Goal: Task Accomplishment & Management: Manage account settings

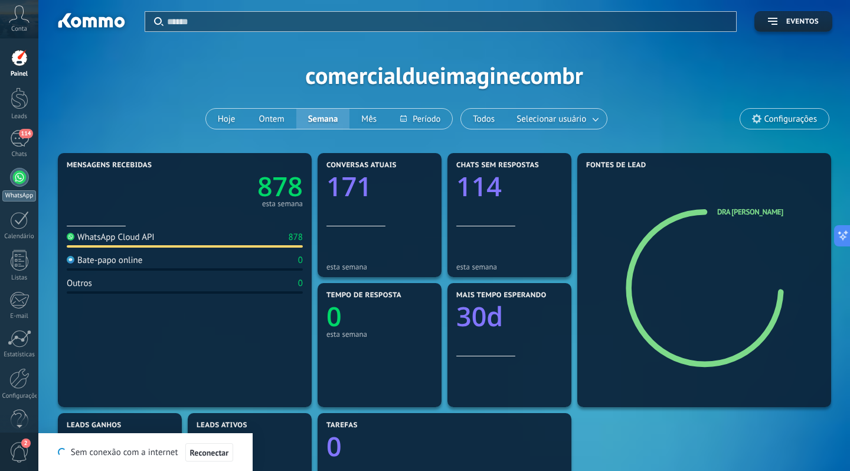
click at [24, 182] on div at bounding box center [19, 177] width 19 height 19
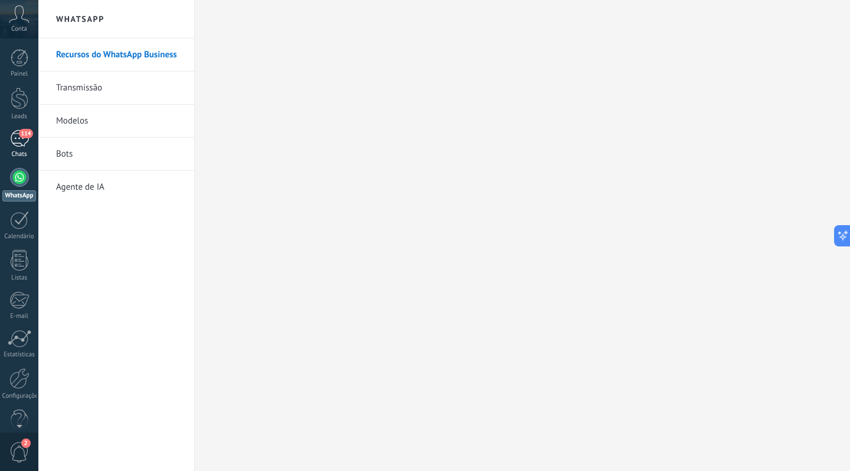
click at [27, 143] on div "114" at bounding box center [19, 138] width 19 height 17
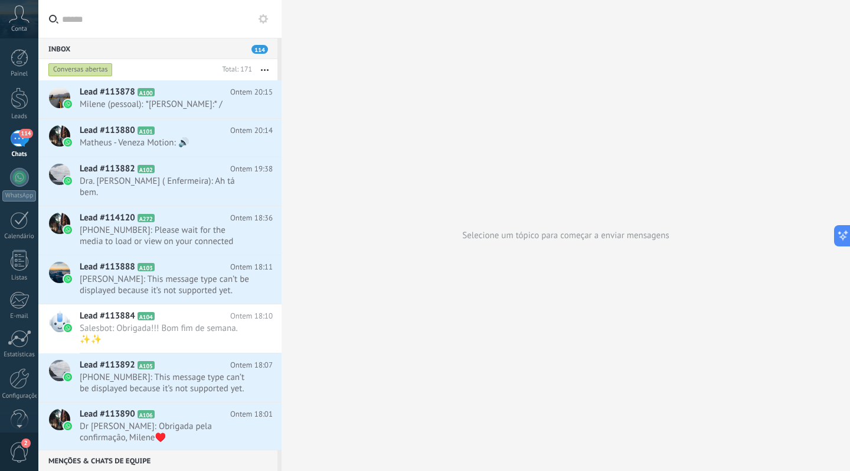
click at [261, 15] on icon at bounding box center [263, 18] width 9 height 9
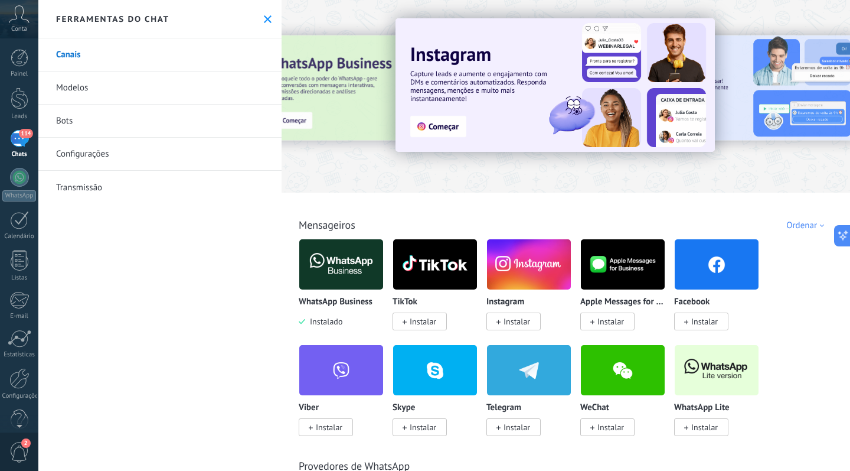
click at [264, 18] on icon at bounding box center [268, 19] width 8 height 8
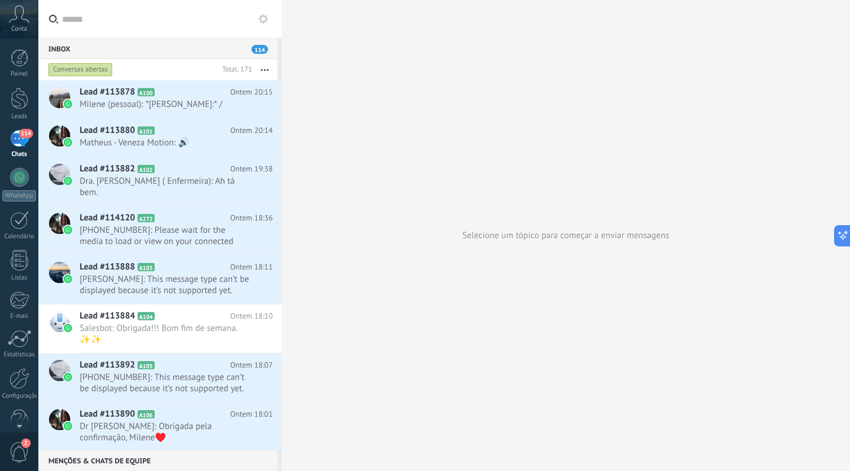
click at [19, 22] on icon at bounding box center [19, 14] width 21 height 18
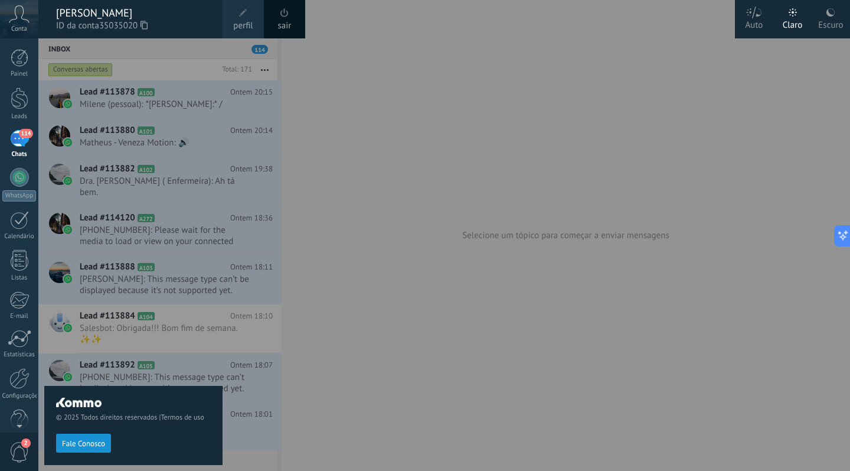
click at [146, 57] on div "© 2025 Todos direitos reservados | Termos de uso Fale Conosco" at bounding box center [133, 254] width 178 height 432
click at [347, 81] on div at bounding box center [463, 235] width 850 height 471
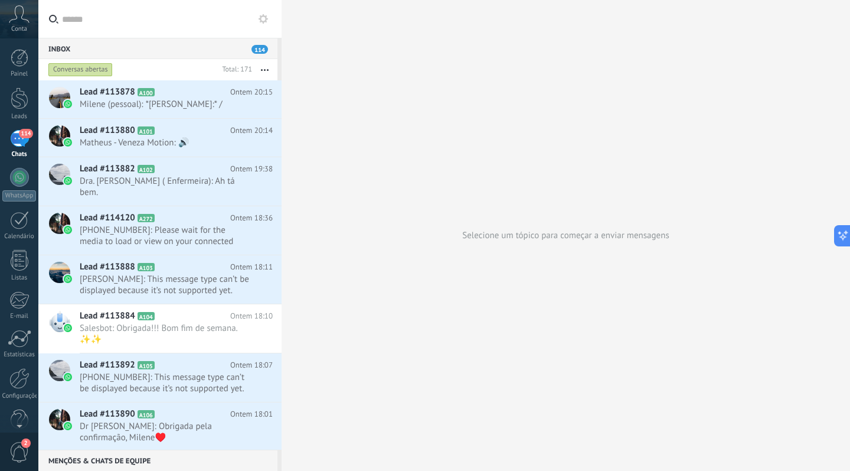
click at [263, 19] on icon at bounding box center [263, 18] width 9 height 9
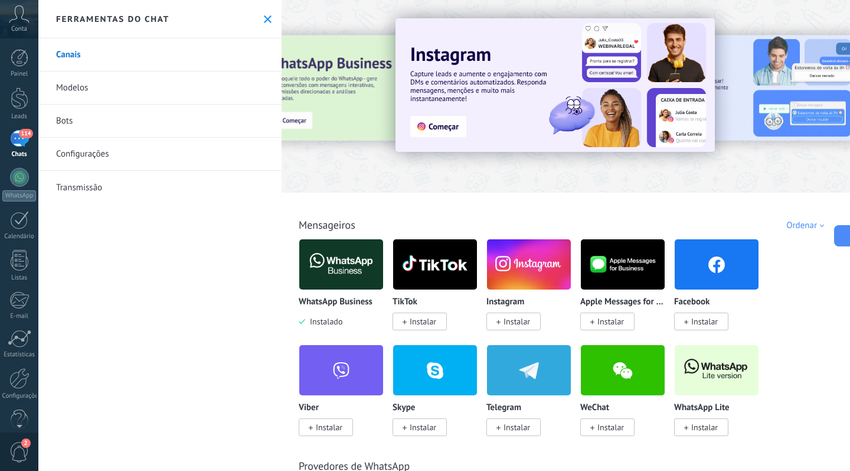
click at [90, 149] on link "Configurações" at bounding box center [159, 154] width 243 height 33
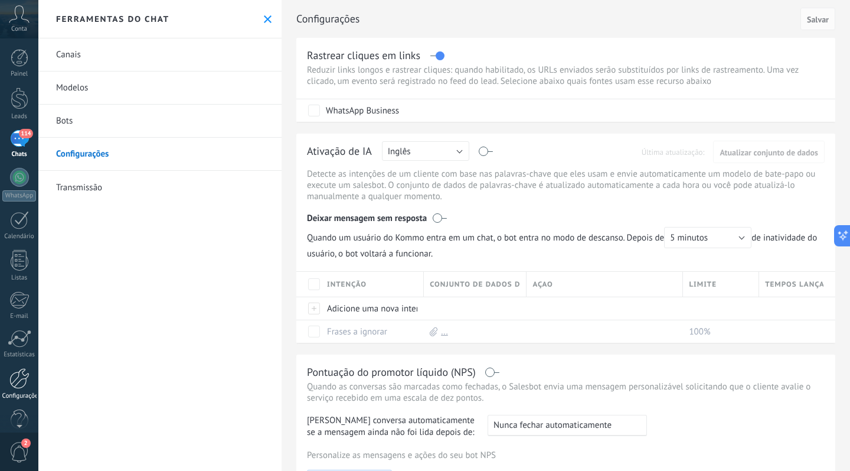
click at [12, 384] on div at bounding box center [19, 378] width 20 height 21
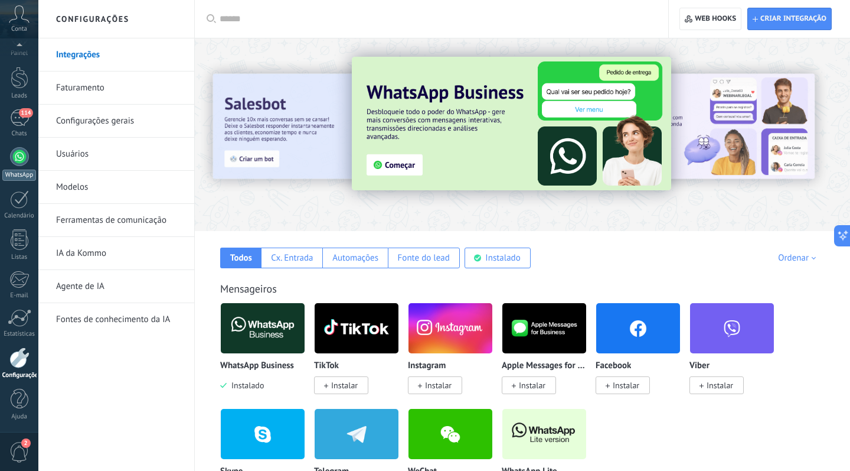
click at [21, 164] on div at bounding box center [19, 156] width 19 height 19
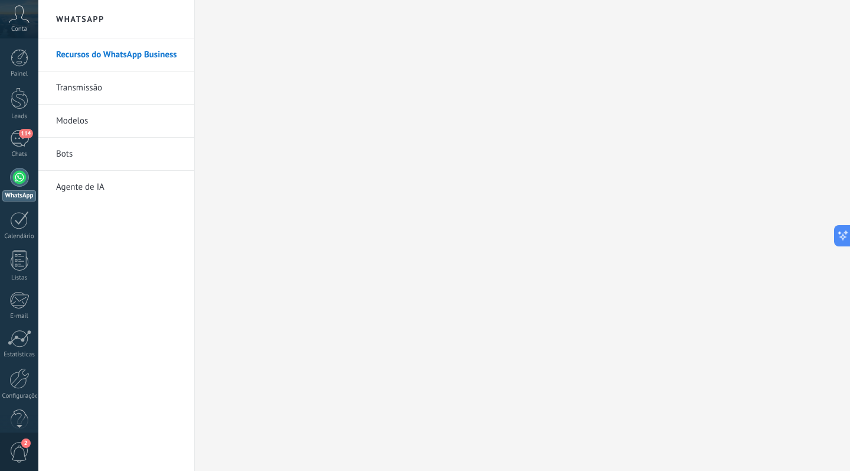
click at [120, 54] on link "Recursos do WhatsApp Business" at bounding box center [119, 54] width 126 height 33
click at [19, 182] on div at bounding box center [19, 177] width 19 height 19
click at [17, 142] on div "114" at bounding box center [19, 138] width 19 height 17
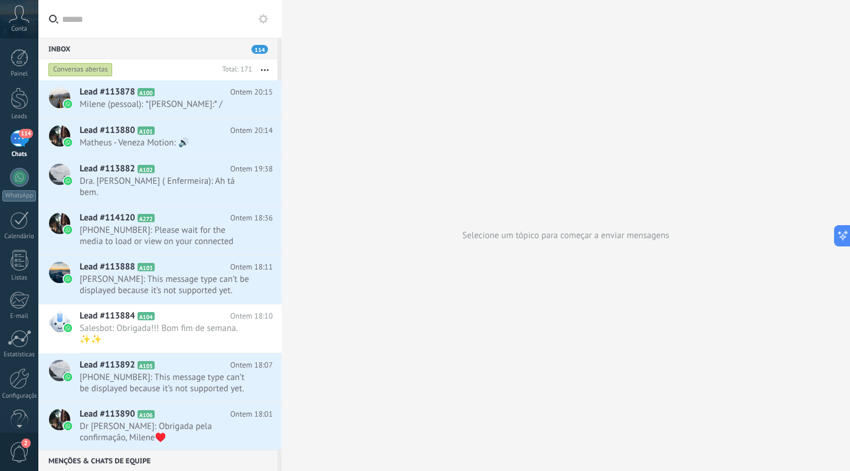
click at [80, 68] on div "Conversas abertas" at bounding box center [80, 70] width 64 height 14
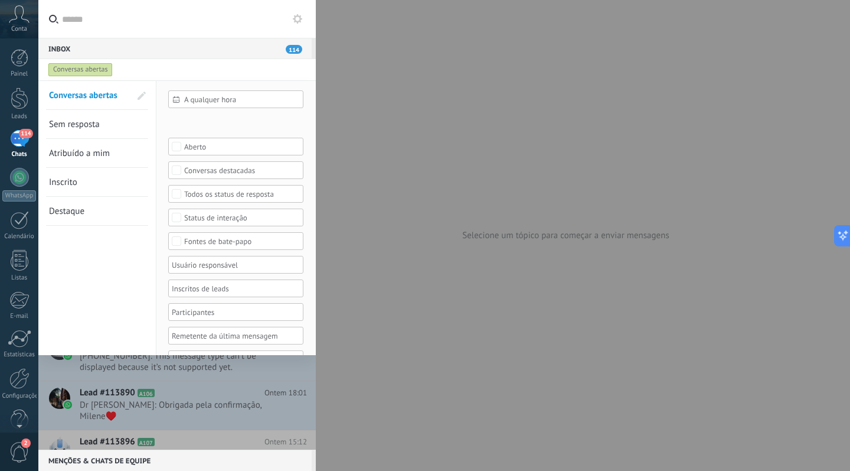
click at [362, 363] on div at bounding box center [425, 235] width 850 height 471
